Goal: Obtain resource: Download file/media

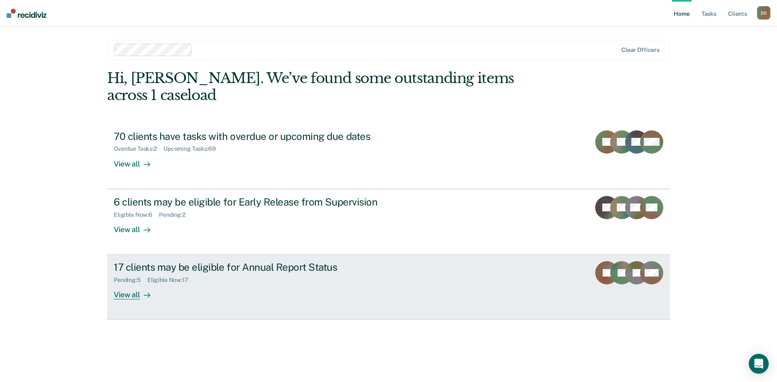
click at [123, 284] on div "View all" at bounding box center [137, 292] width 47 height 16
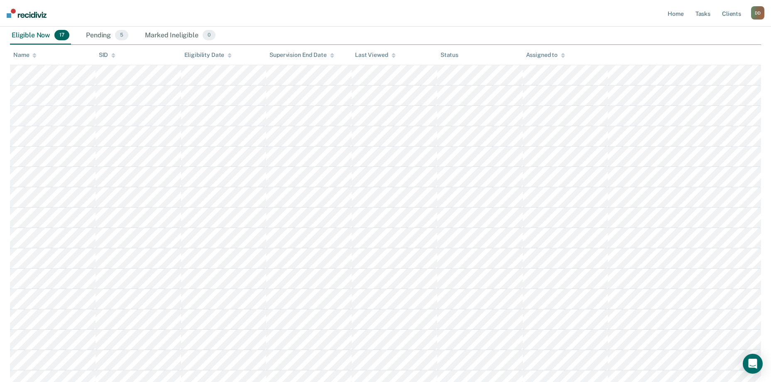
scroll to position [63, 0]
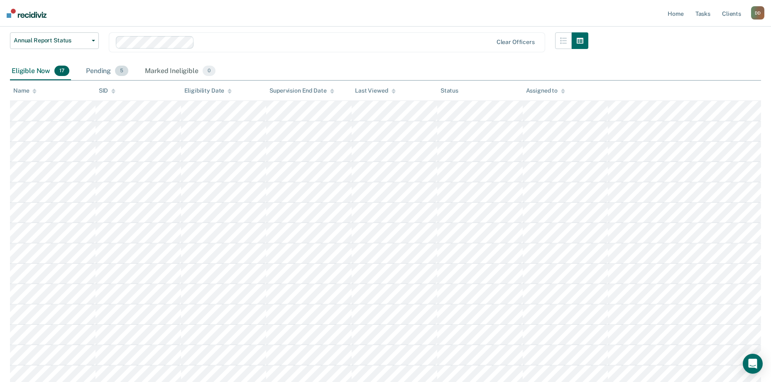
click at [99, 69] on div "Pending 5" at bounding box center [107, 71] width 46 height 18
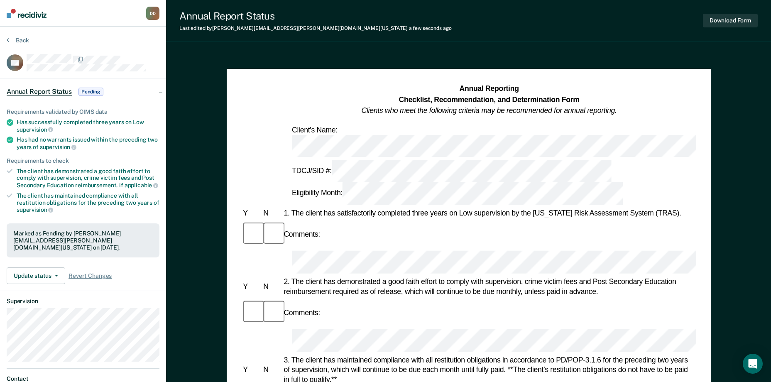
click at [737, 12] on div "Download Form" at bounding box center [730, 20] width 55 height 21
click at [736, 17] on button "Download Form" at bounding box center [730, 21] width 55 height 14
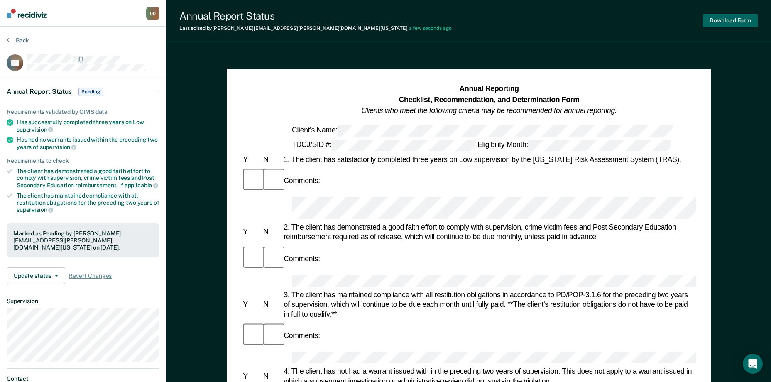
click at [731, 22] on button "Download Form" at bounding box center [730, 21] width 55 height 14
